Goal: Information Seeking & Learning: Learn about a topic

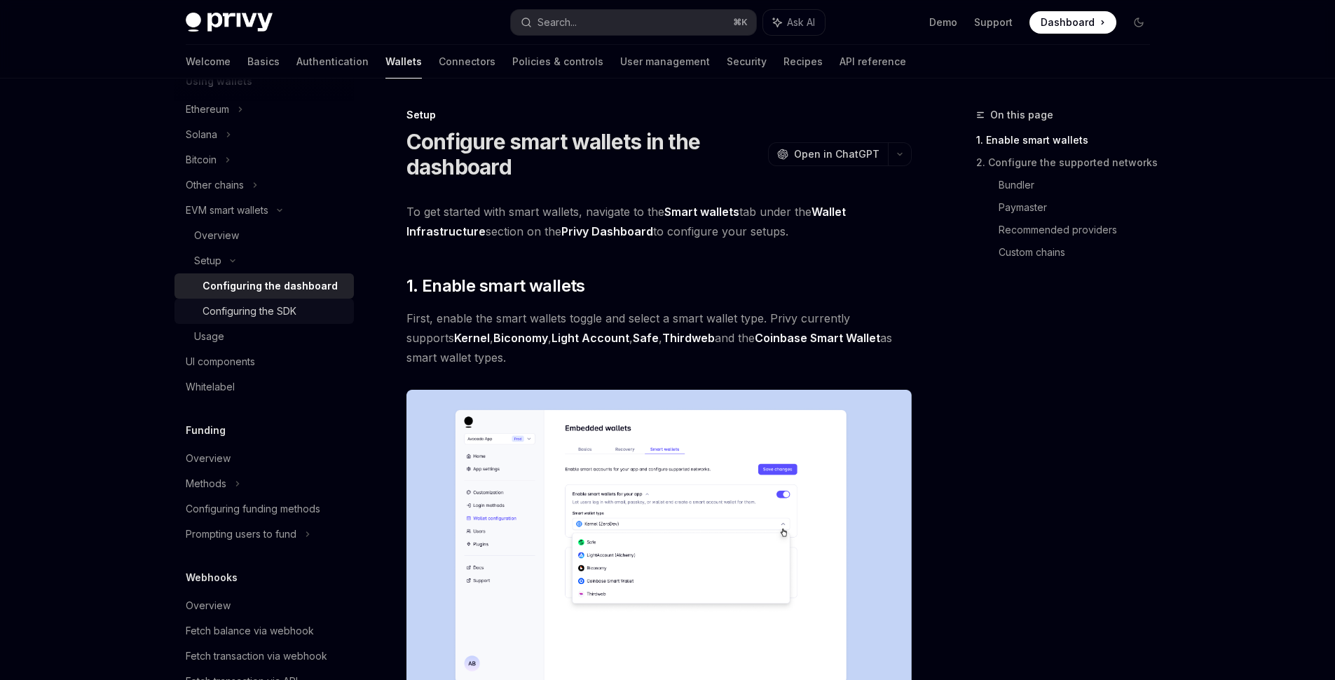
click at [229, 316] on div "Configuring the SDK" at bounding box center [250, 311] width 94 height 17
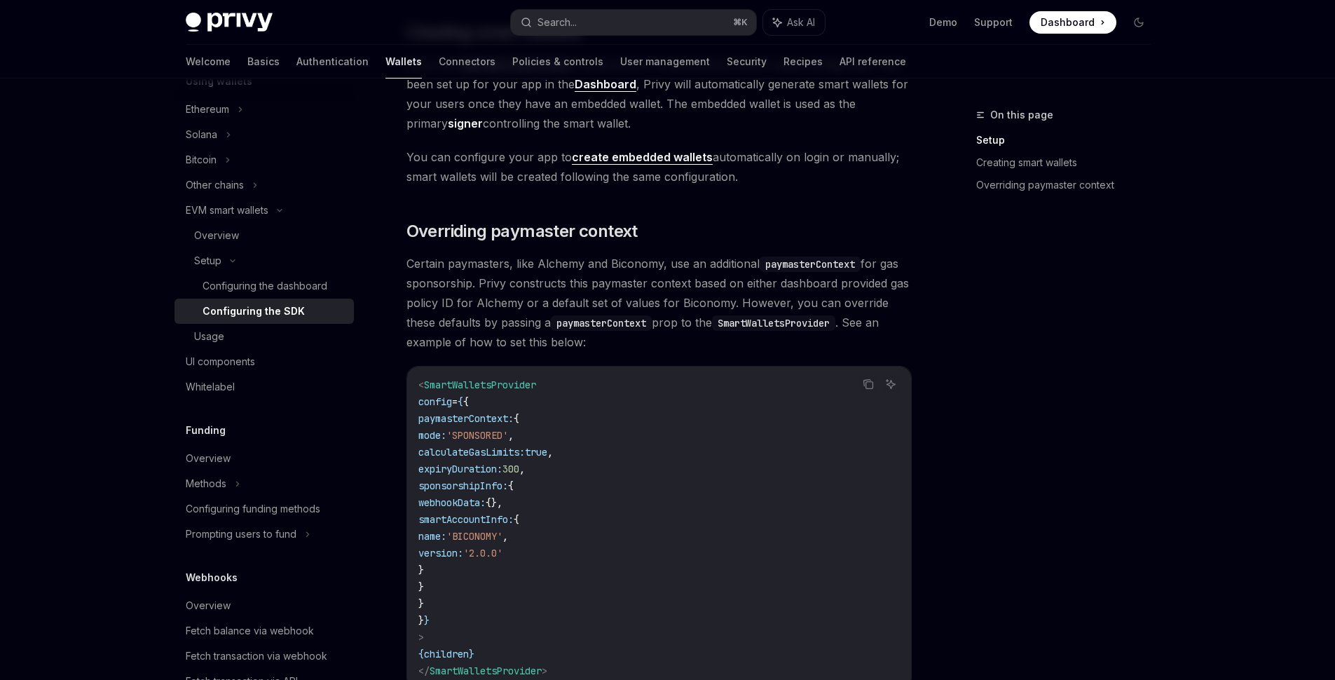
scroll to position [949, 0]
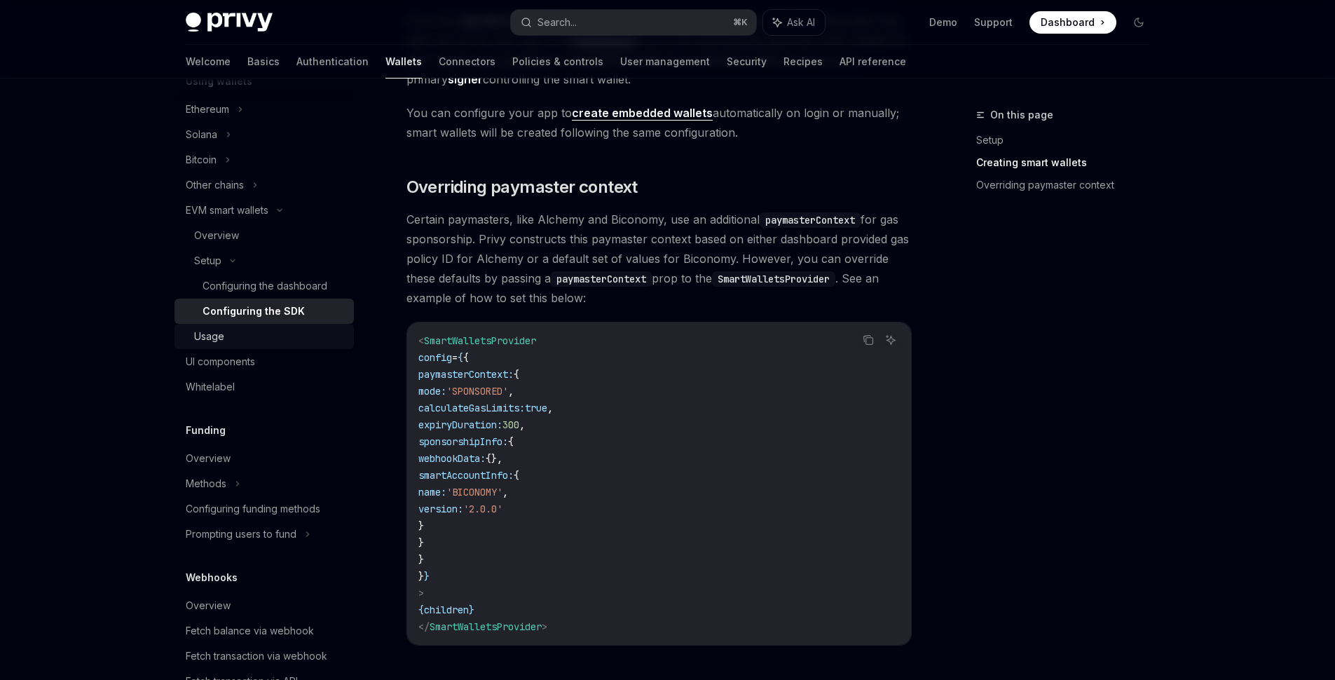
click at [260, 337] on div "Usage" at bounding box center [269, 336] width 151 height 17
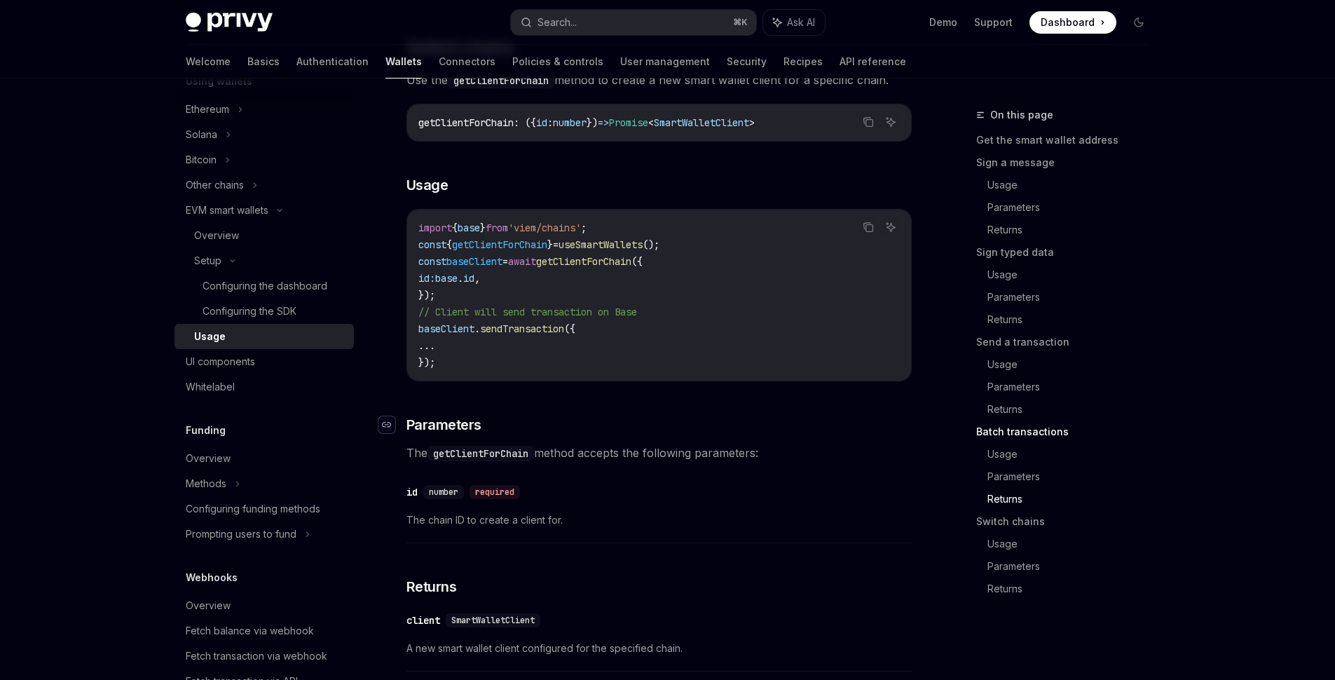
scroll to position [3928, 0]
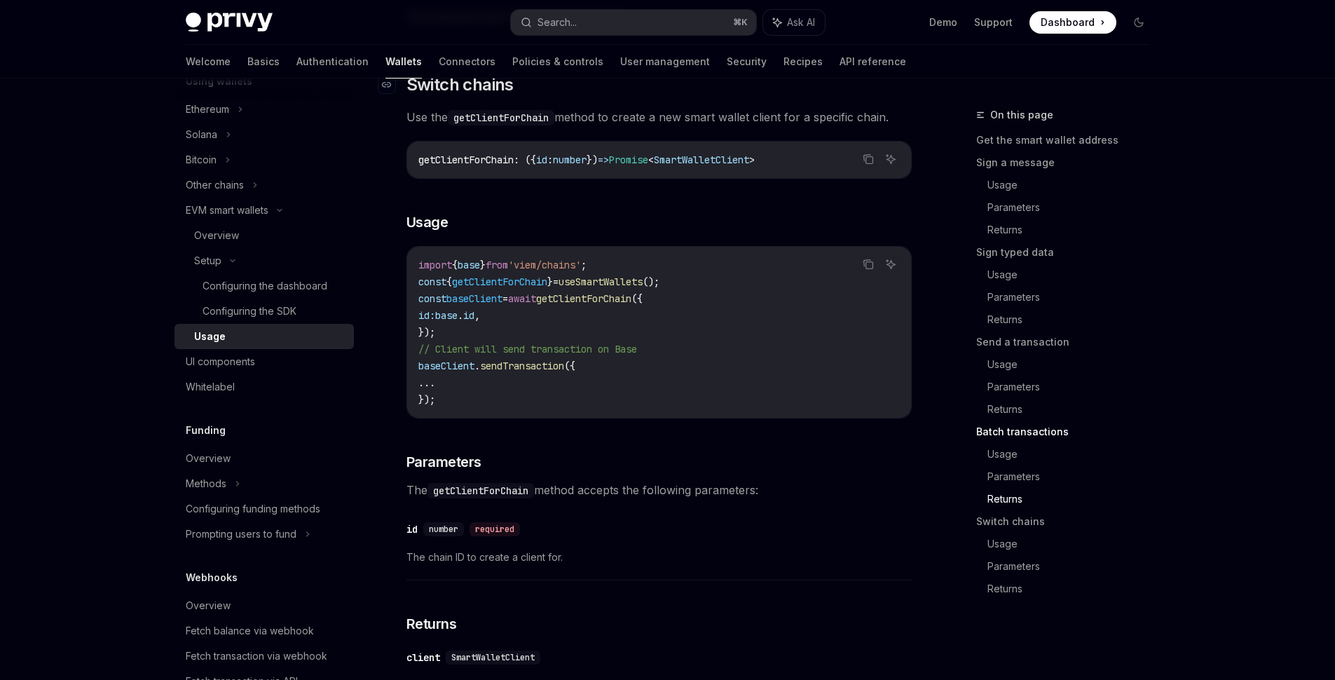
click at [395, 96] on link "​" at bounding box center [392, 85] width 28 height 22
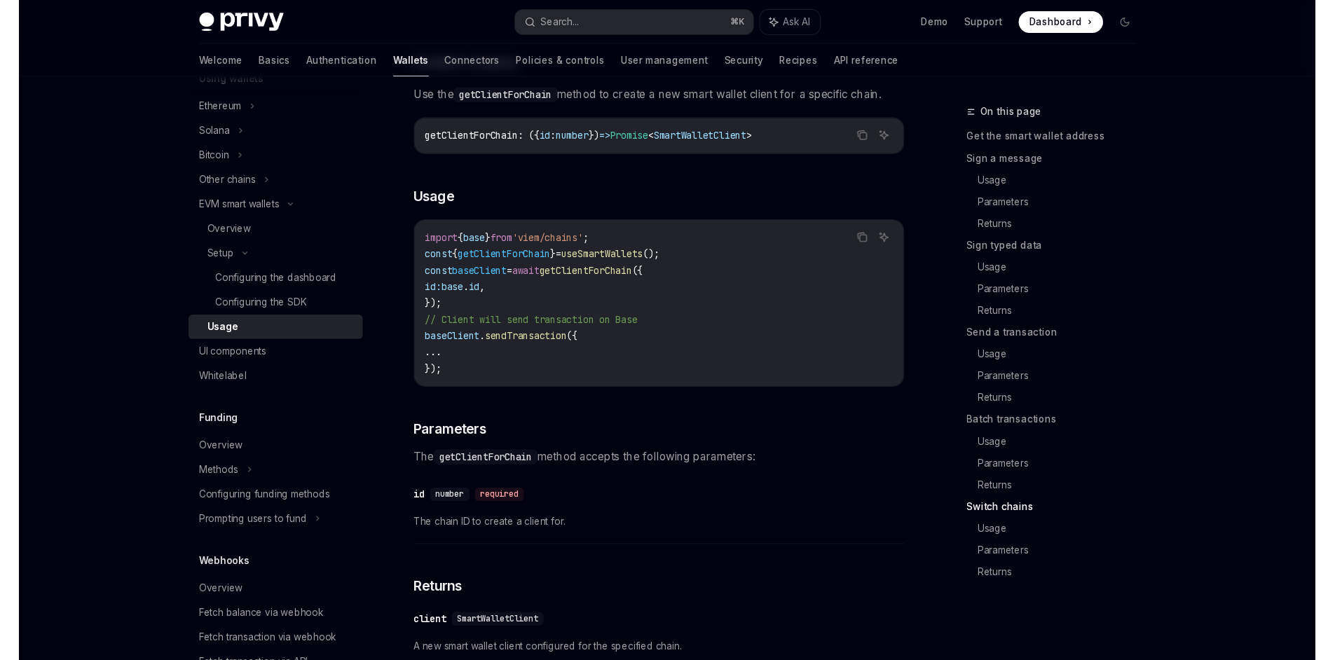
scroll to position [3949, 0]
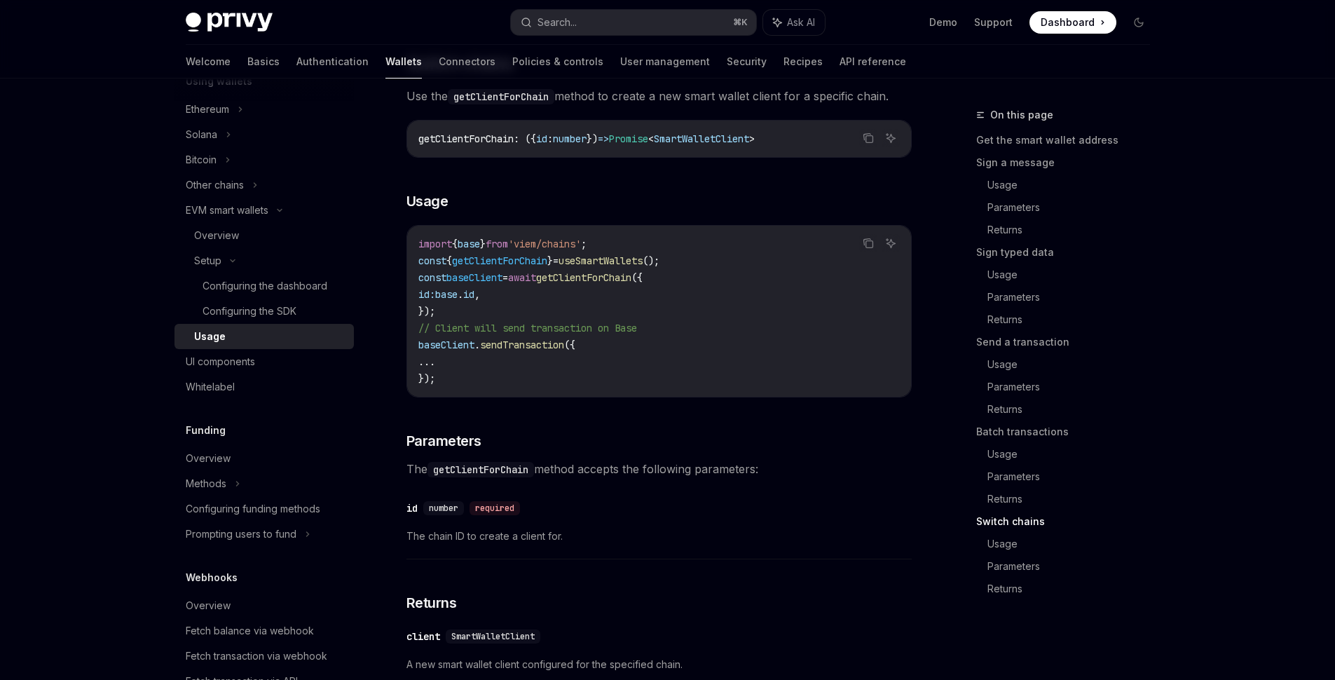
type textarea "*"
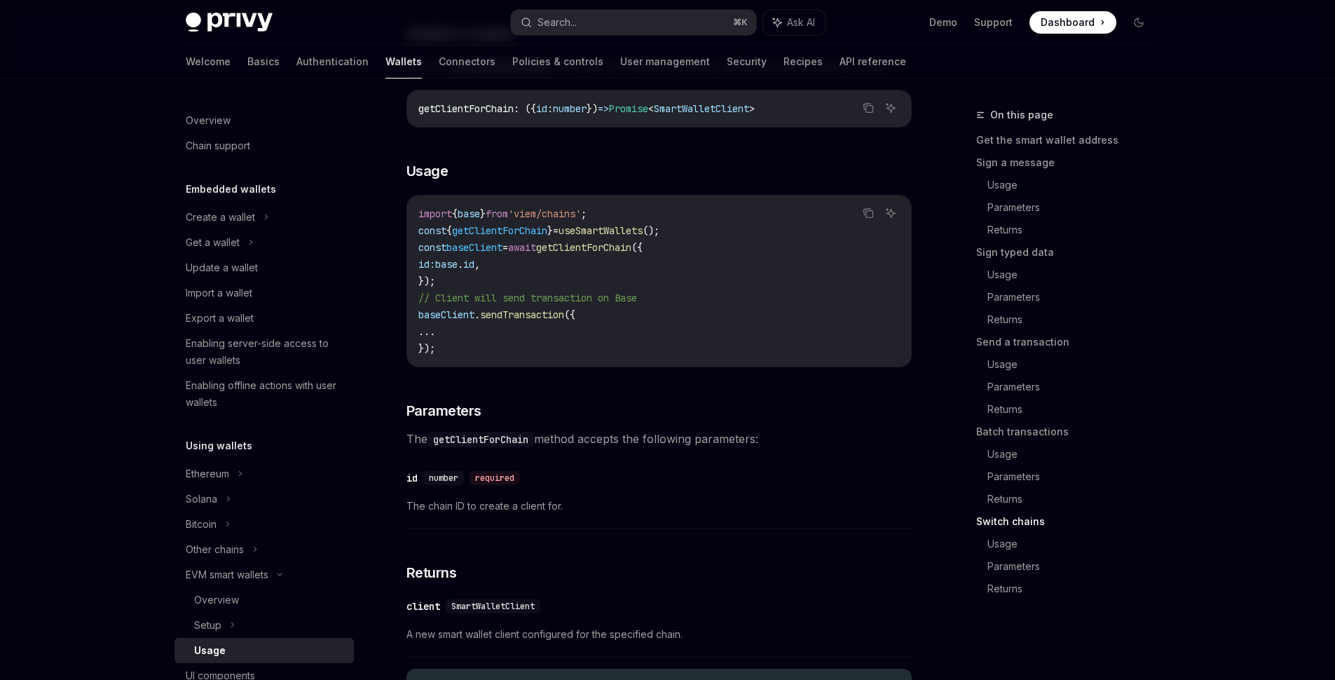
scroll to position [3816, 0]
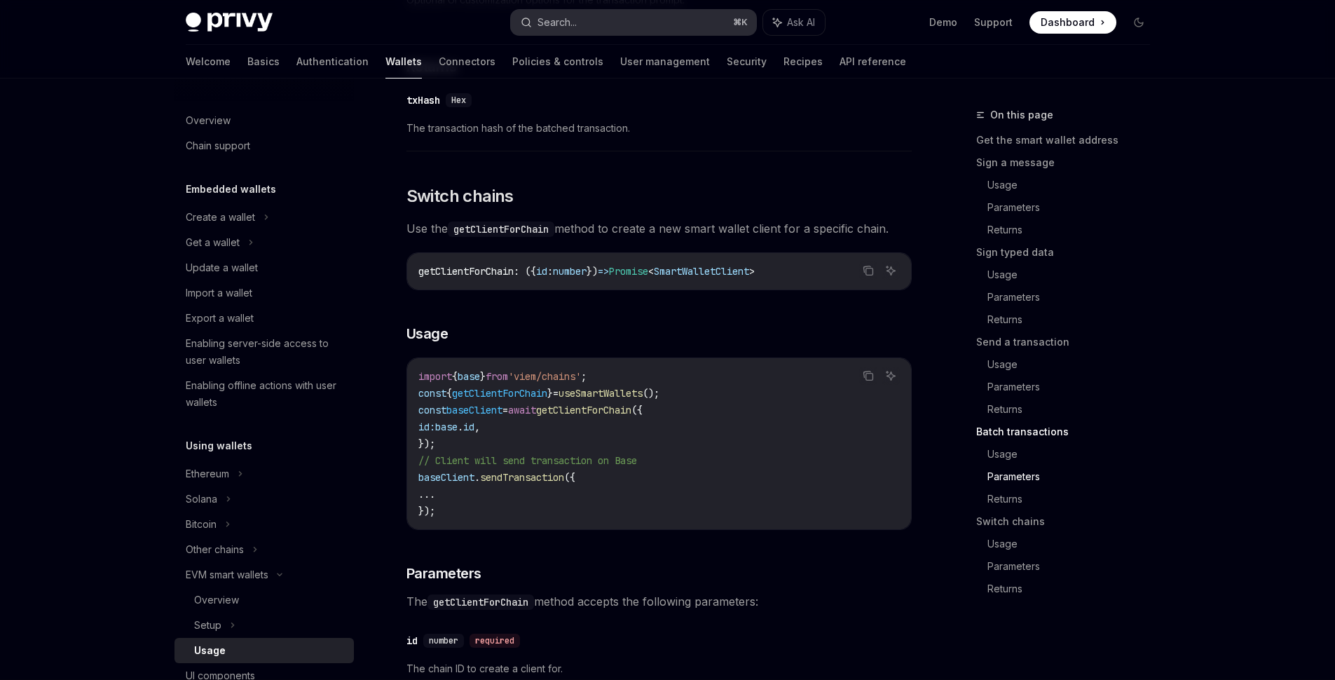
click at [599, 30] on button "Search... ⌘ K" at bounding box center [633, 22] width 245 height 25
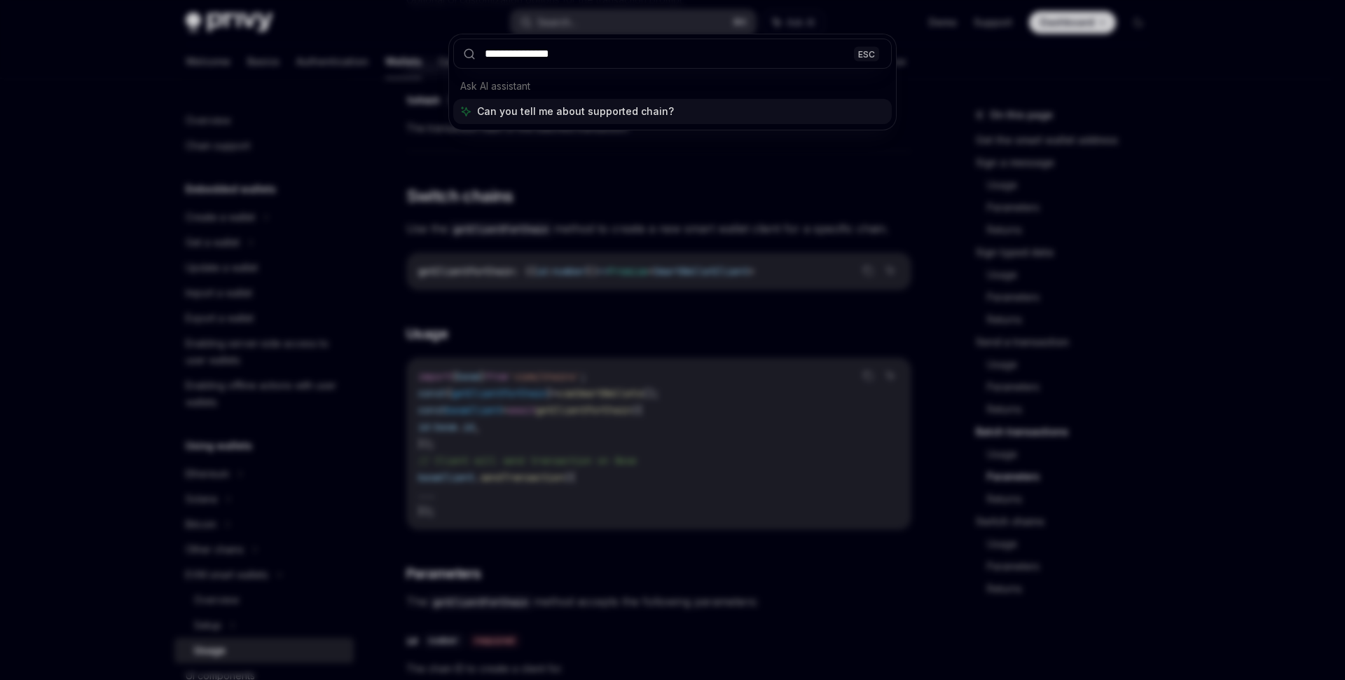
type input "**********"
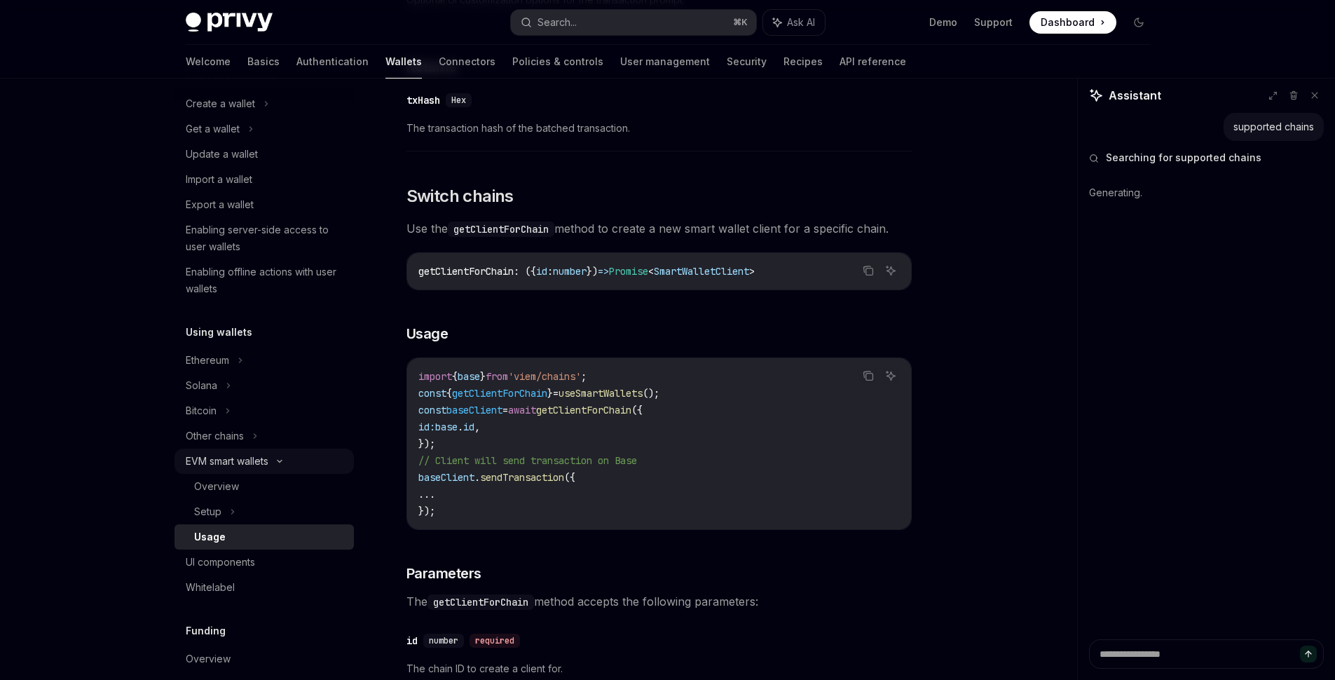
scroll to position [126, 0]
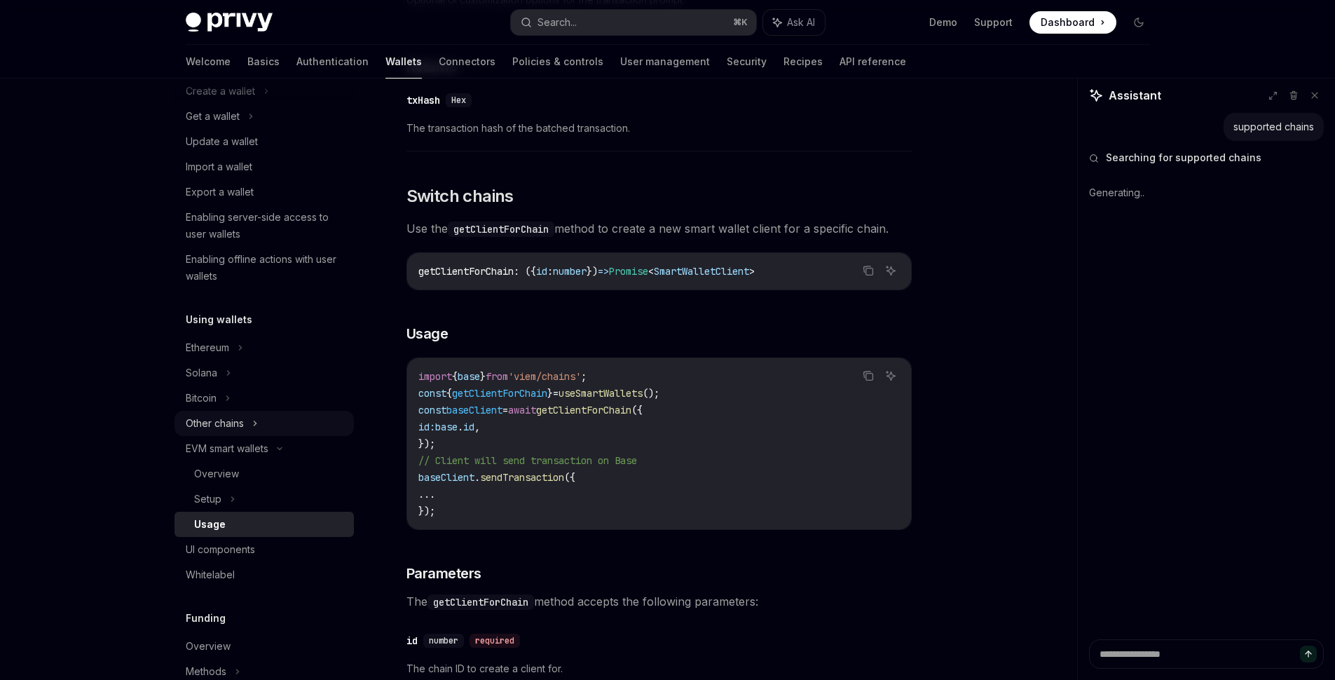
click at [259, 425] on div "Other chains" at bounding box center [263, 423] width 179 height 25
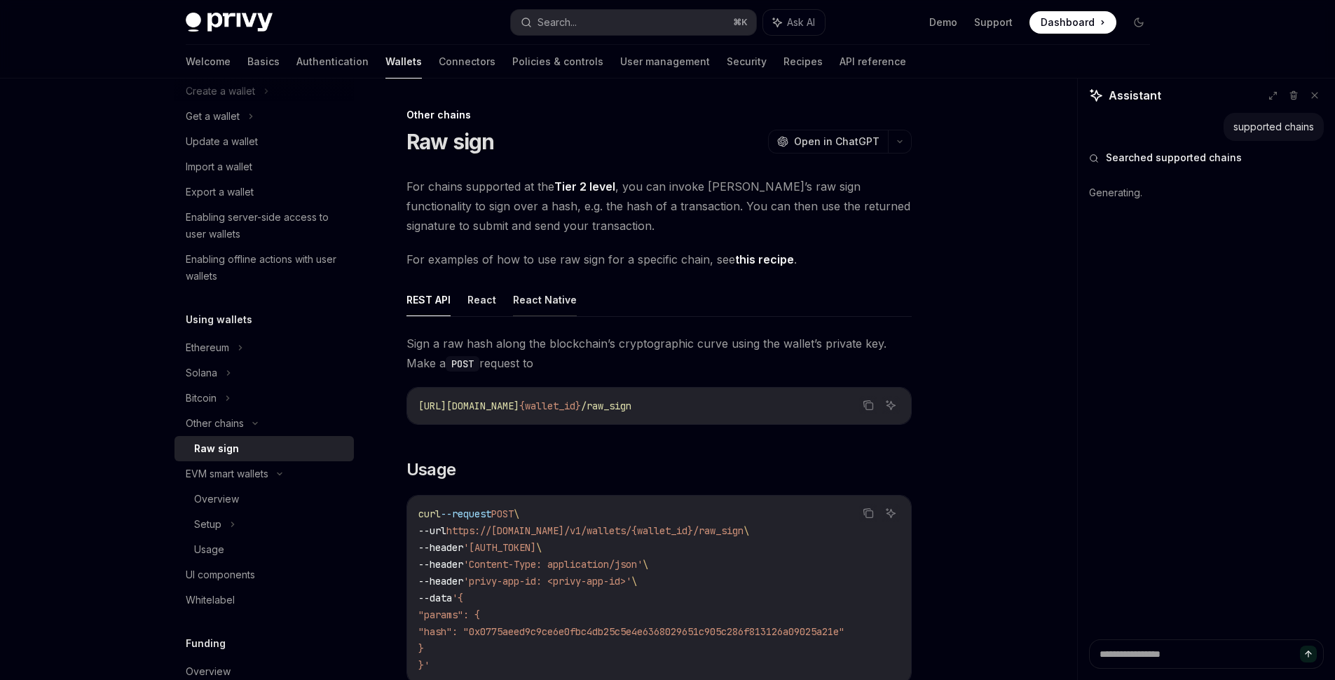
click at [537, 300] on button "React Native" at bounding box center [545, 299] width 64 height 33
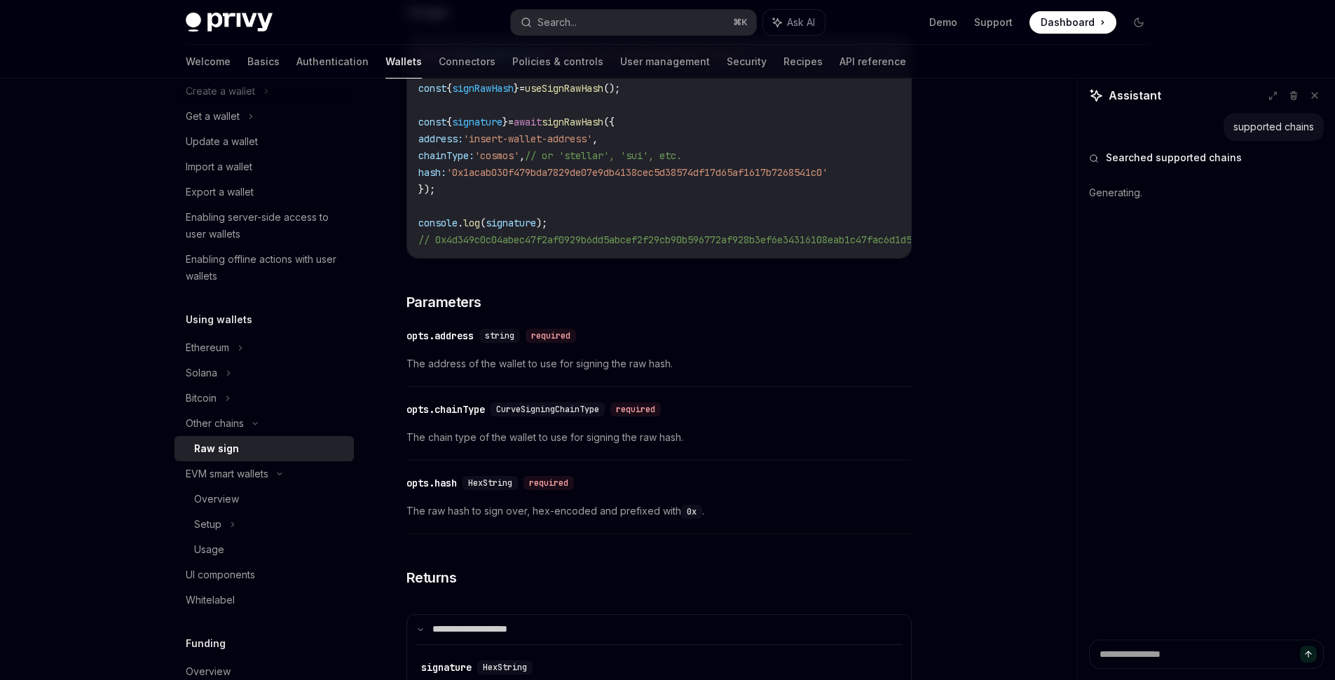
scroll to position [745, 0]
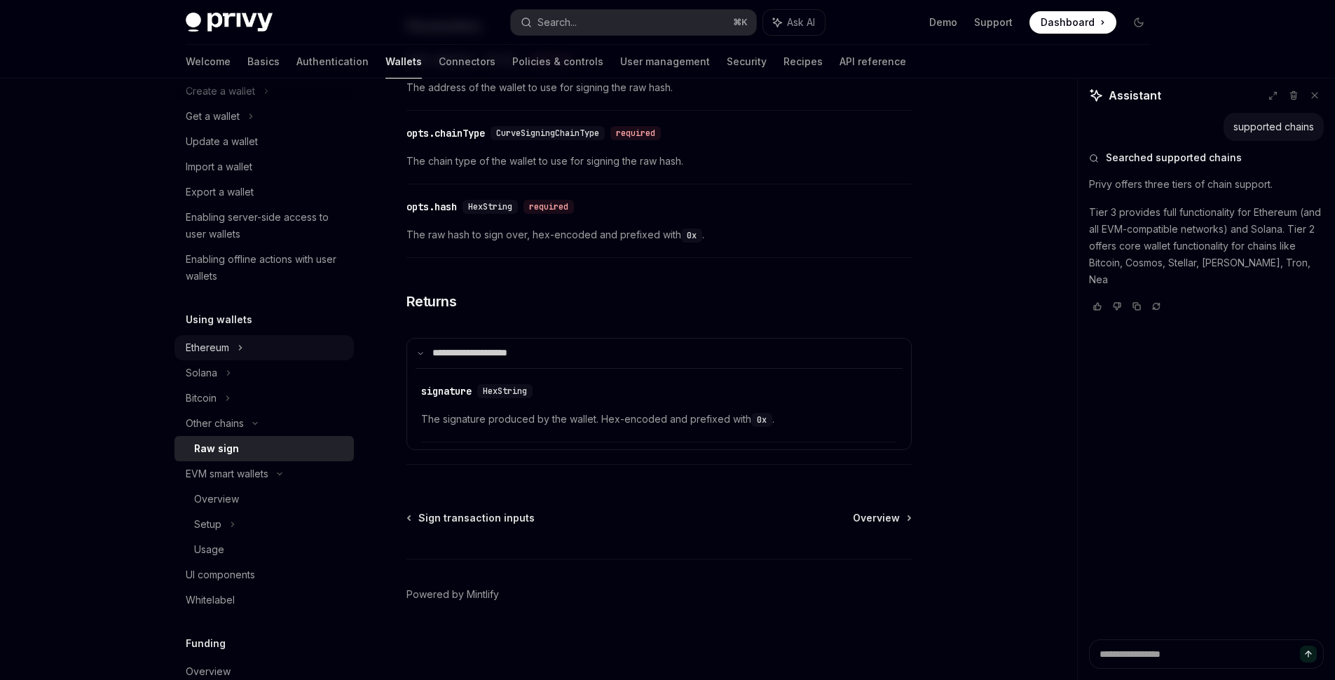
click at [246, 104] on div "Ethereum" at bounding box center [263, 90] width 179 height 25
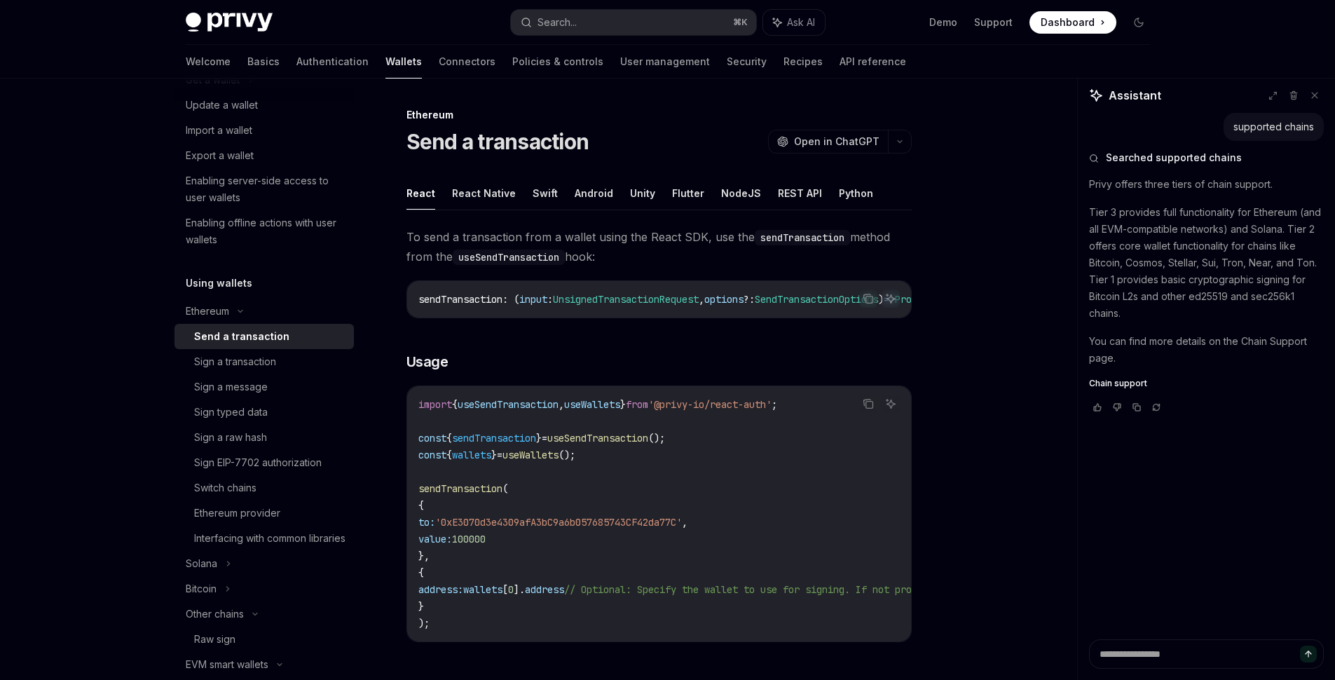
scroll to position [378, 0]
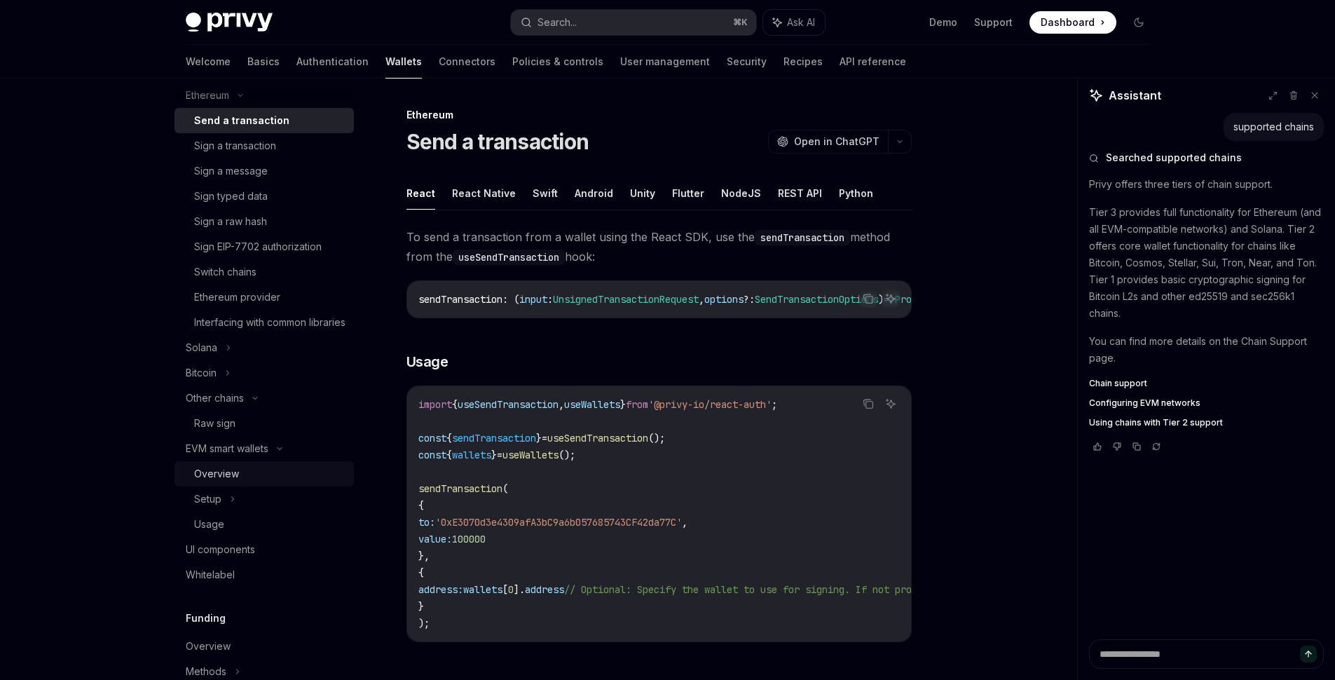
click at [294, 482] on div "Overview" at bounding box center [269, 473] width 151 height 17
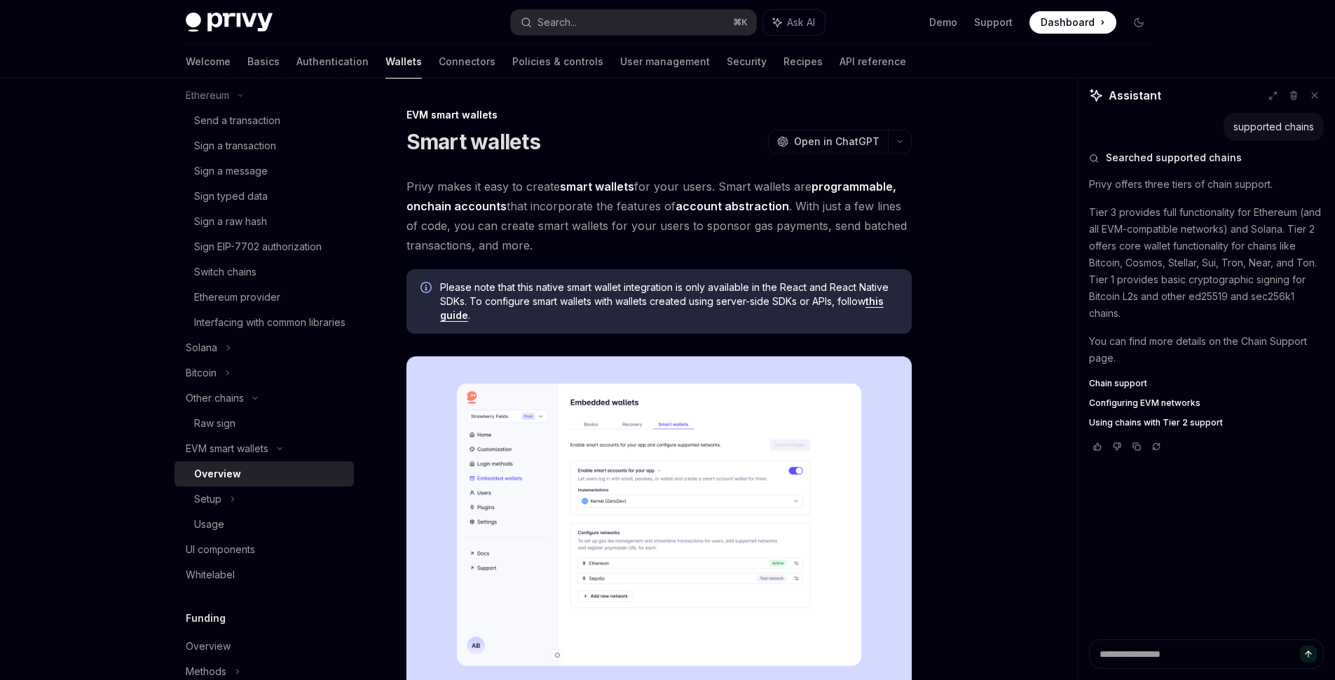
click at [1120, 383] on span "Chain support" at bounding box center [1118, 383] width 58 height 11
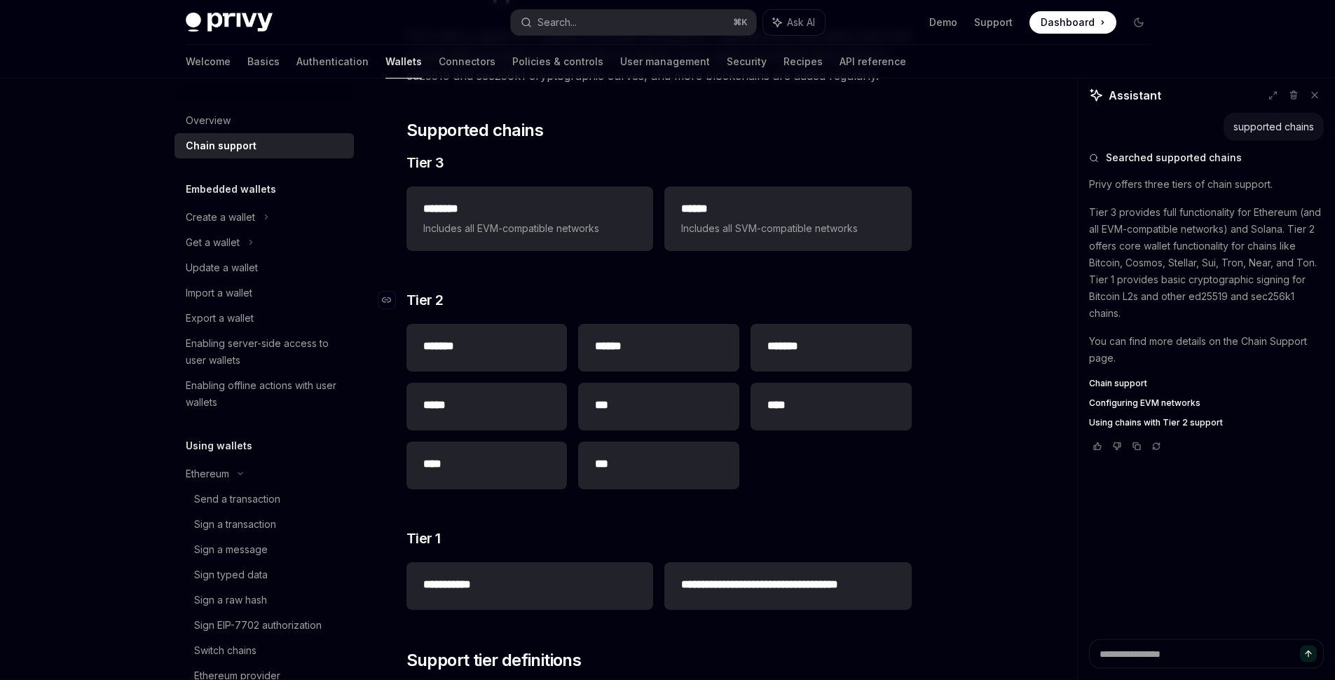
scroll to position [70, 0]
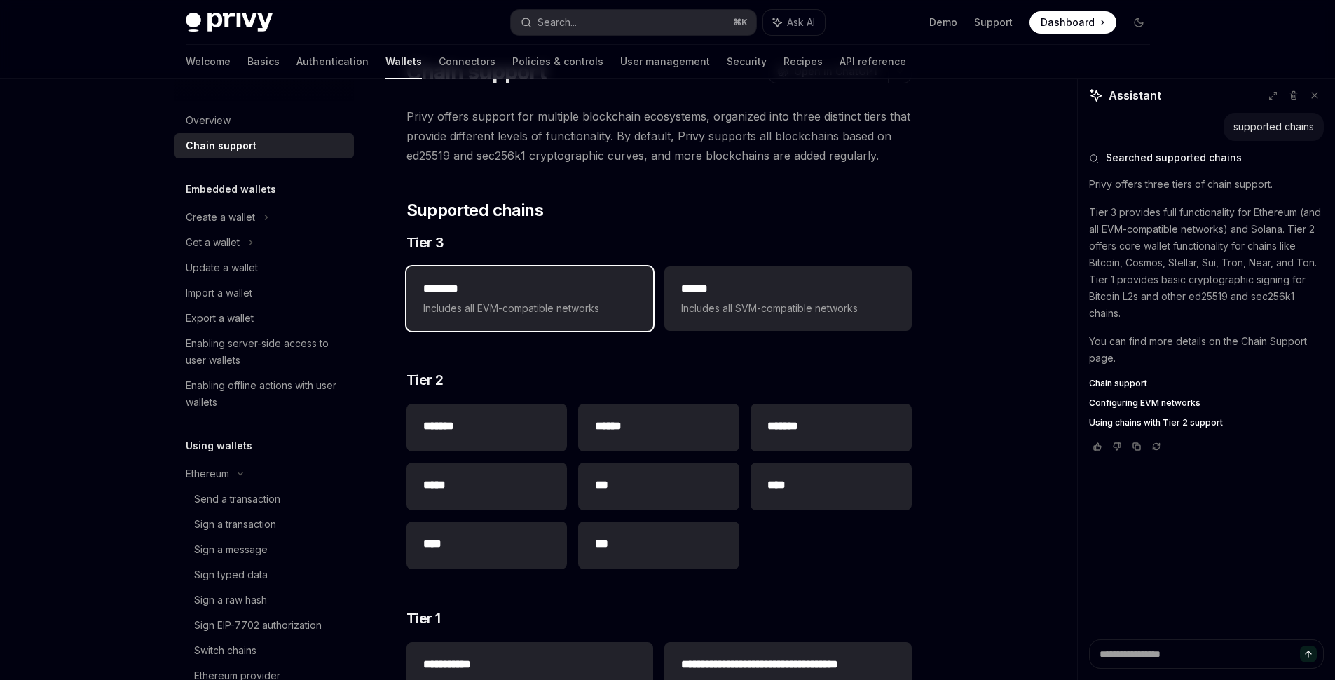
click at [572, 298] on div "******** Includes all EVM-compatible networks" at bounding box center [529, 298] width 213 height 36
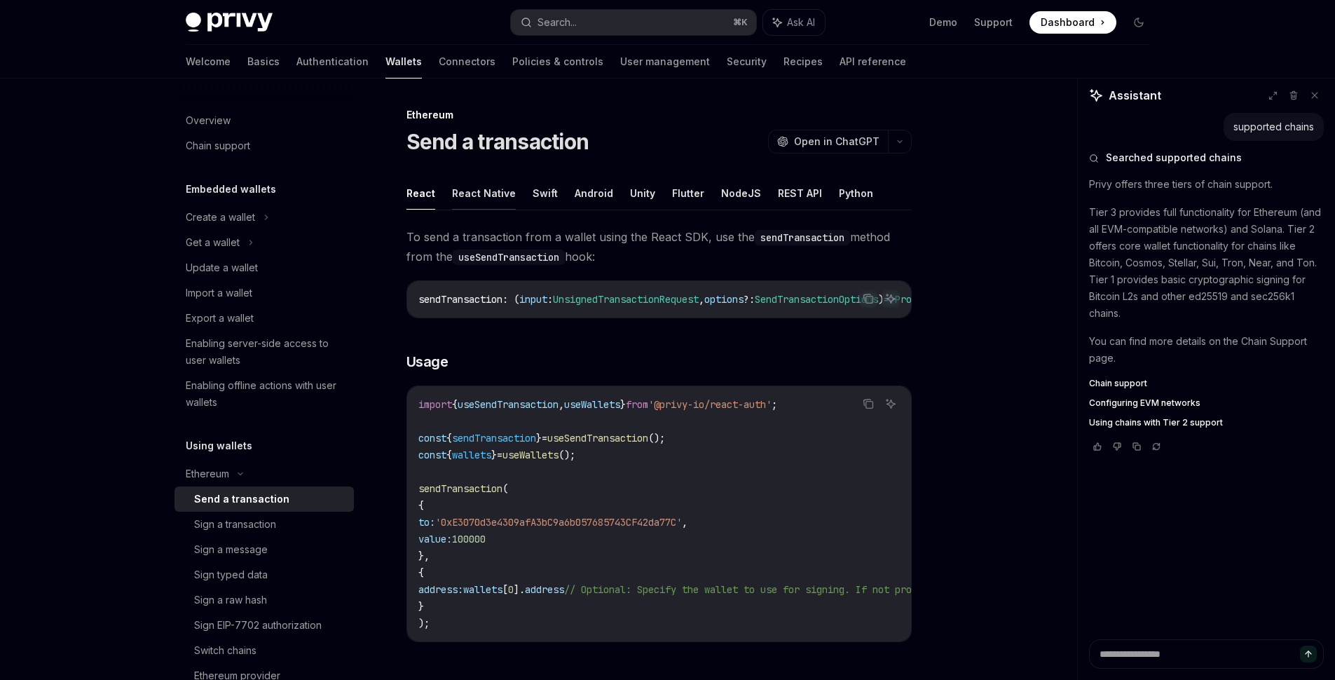
click at [486, 200] on button "React Native" at bounding box center [484, 193] width 64 height 33
type textarea "*"
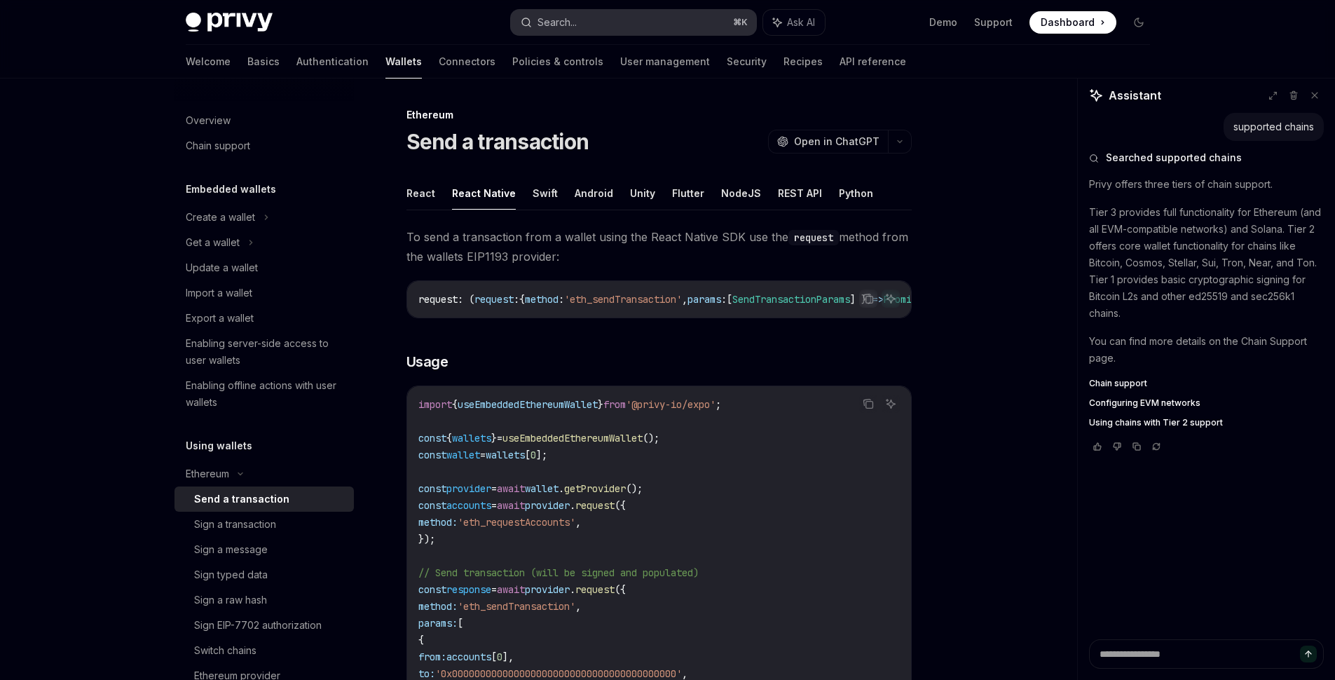
click at [633, 28] on button "Search... ⌘ K" at bounding box center [633, 22] width 245 height 25
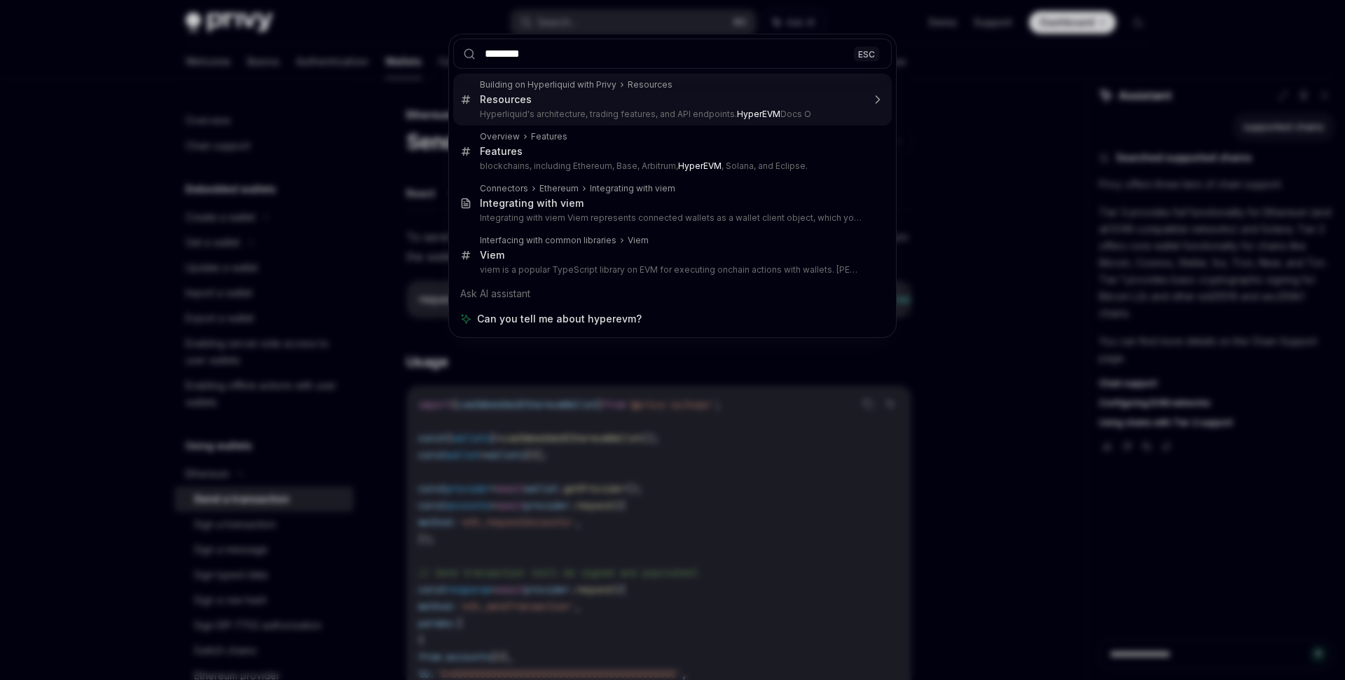
type input "********"
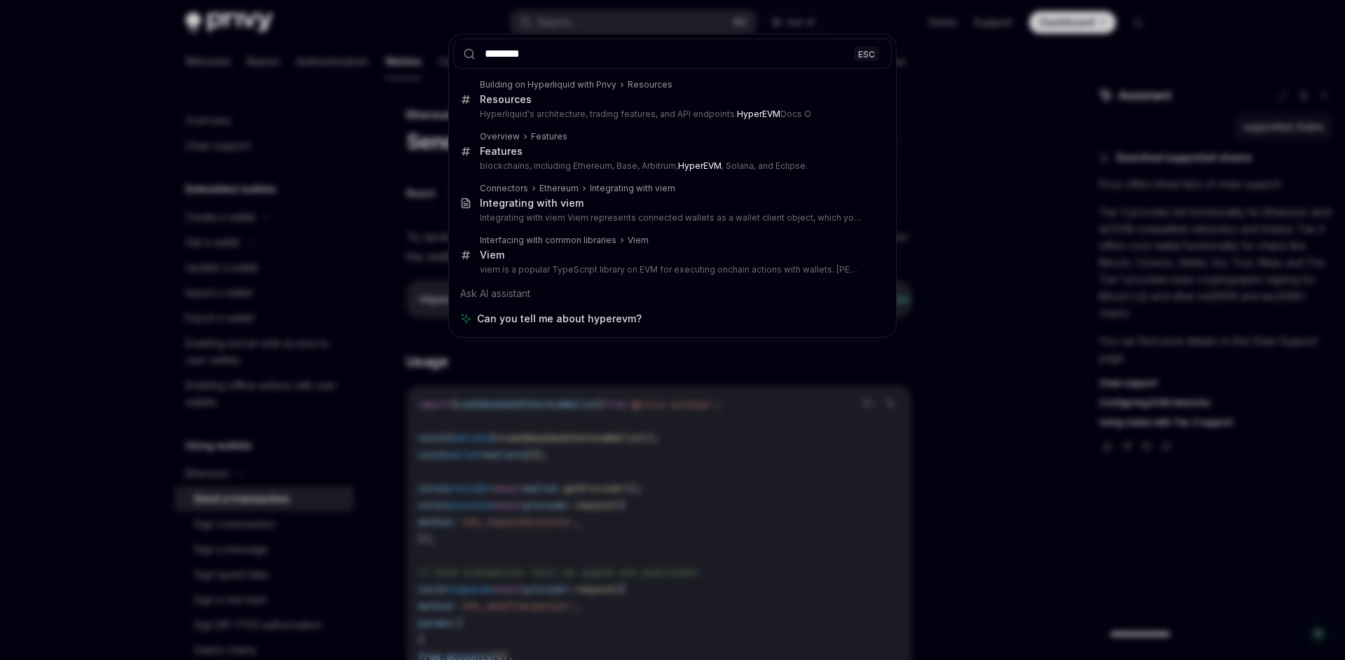
type textarea "*"
